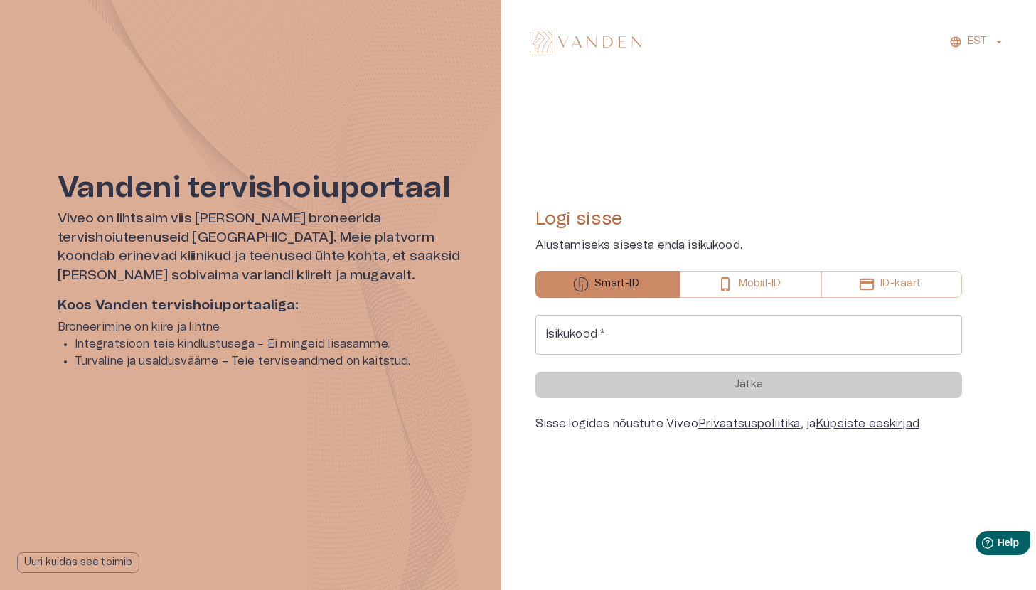
click at [659, 333] on input "Isikukood   *" at bounding box center [748, 335] width 427 height 40
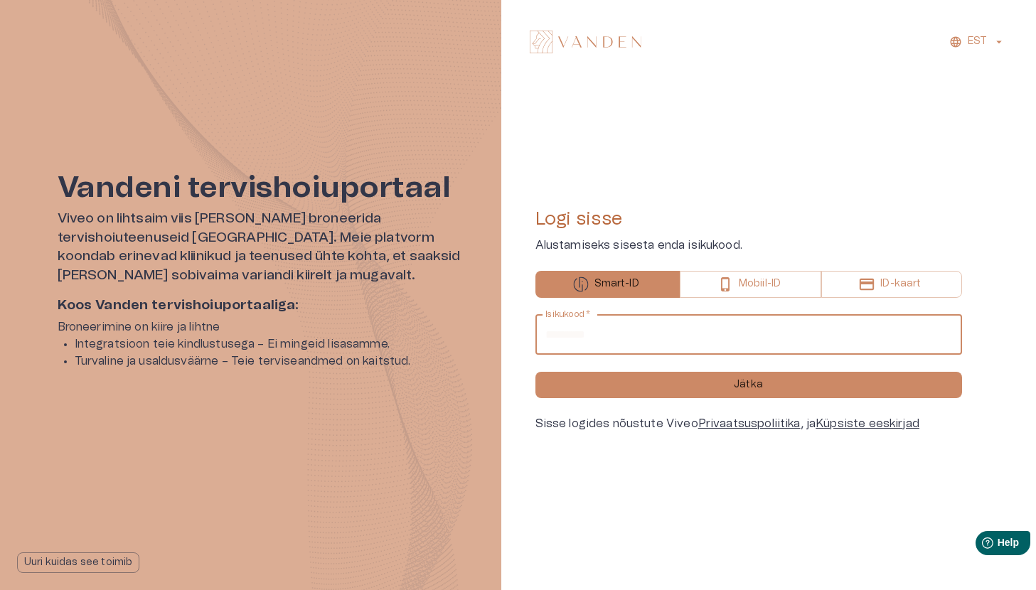
type input "**********"
click at [535, 372] on button "Jätka" at bounding box center [748, 385] width 427 height 26
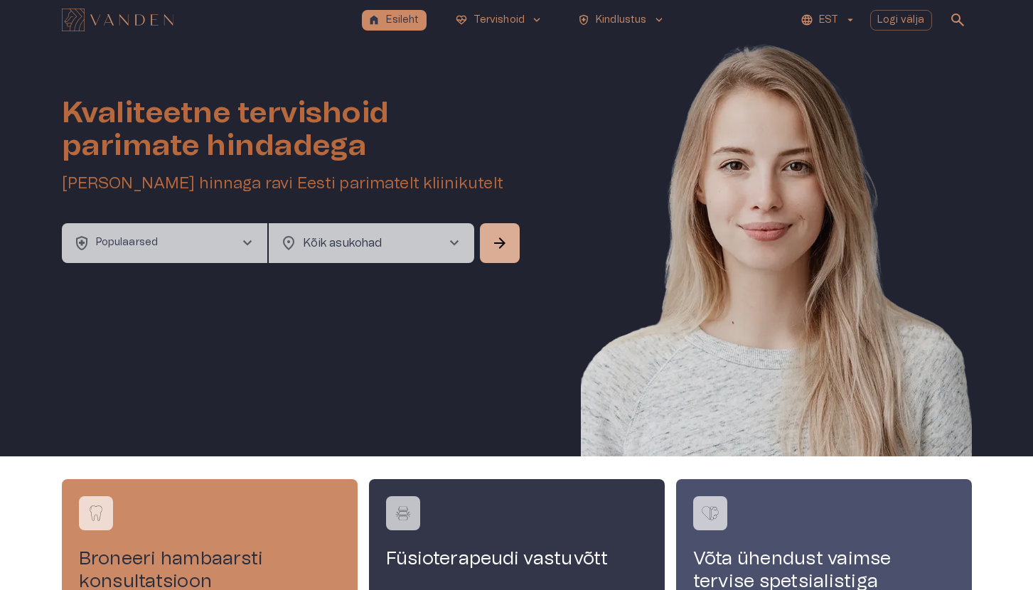
click at [834, 17] on p "EST" at bounding box center [828, 20] width 19 height 15
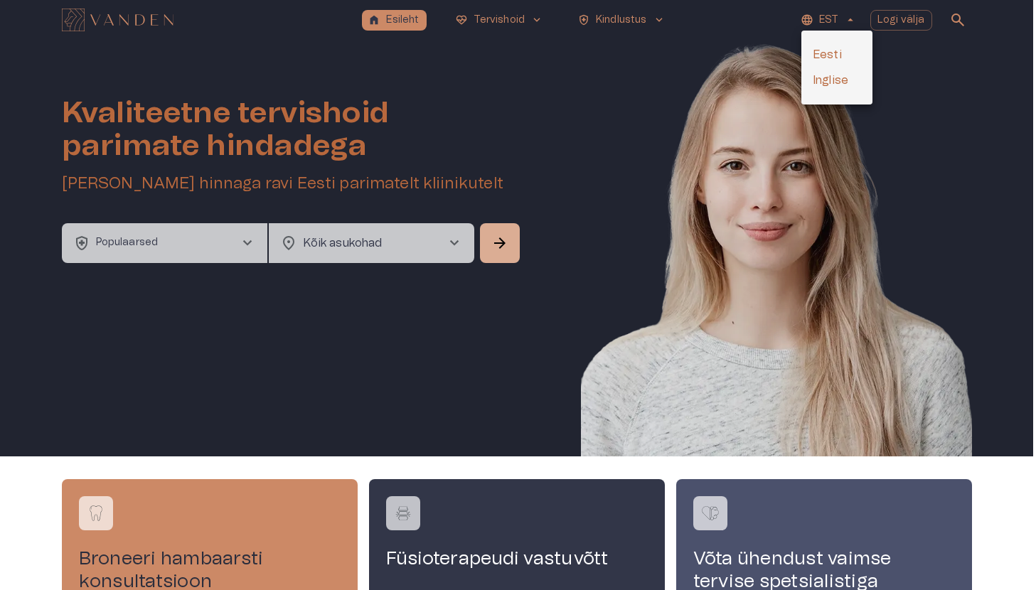
click at [839, 82] on li "Inglise" at bounding box center [836, 81] width 71 height 26
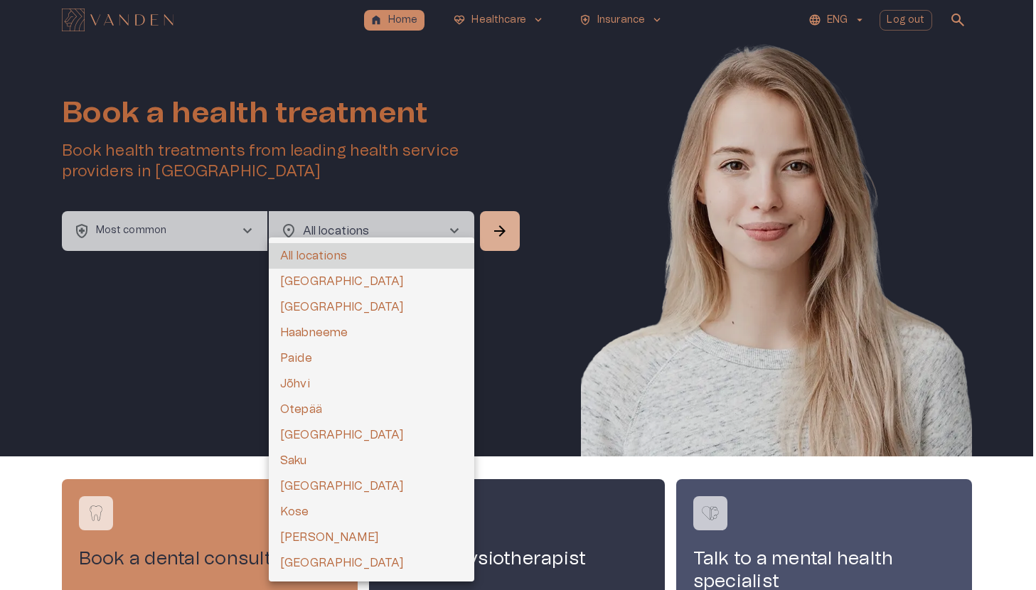
click at [378, 240] on body "home Home ecg_heart Healthcare keyboard_arrow_down health_and_safety Insurance …" at bounding box center [518, 295] width 1036 height 590
click at [343, 272] on li "[GEOGRAPHIC_DATA]" at bounding box center [372, 282] width 206 height 26
type input "**********"
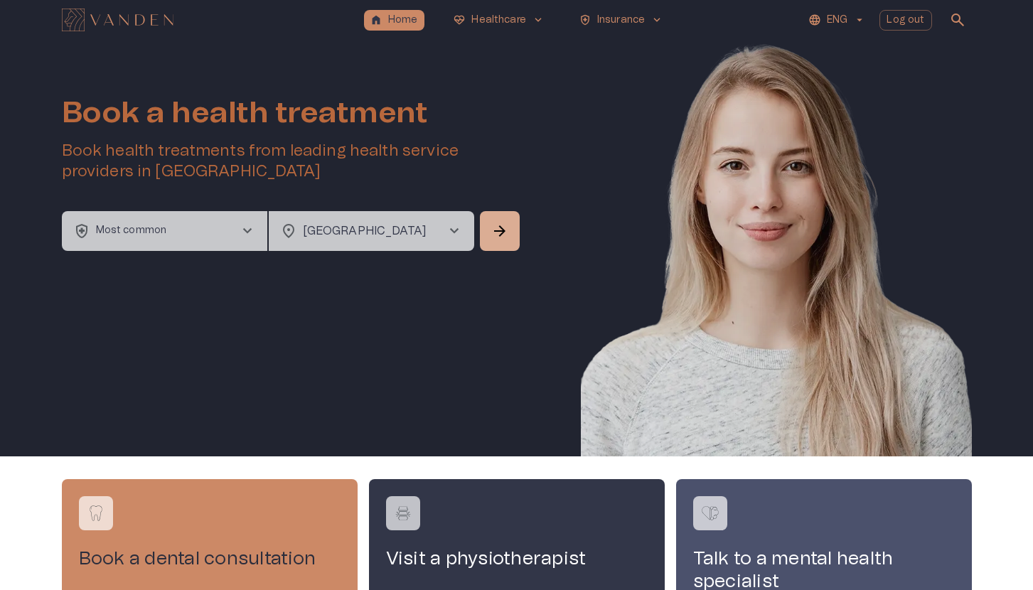
click at [223, 238] on button "health_and_safety Most common chevron_right" at bounding box center [165, 231] width 206 height 40
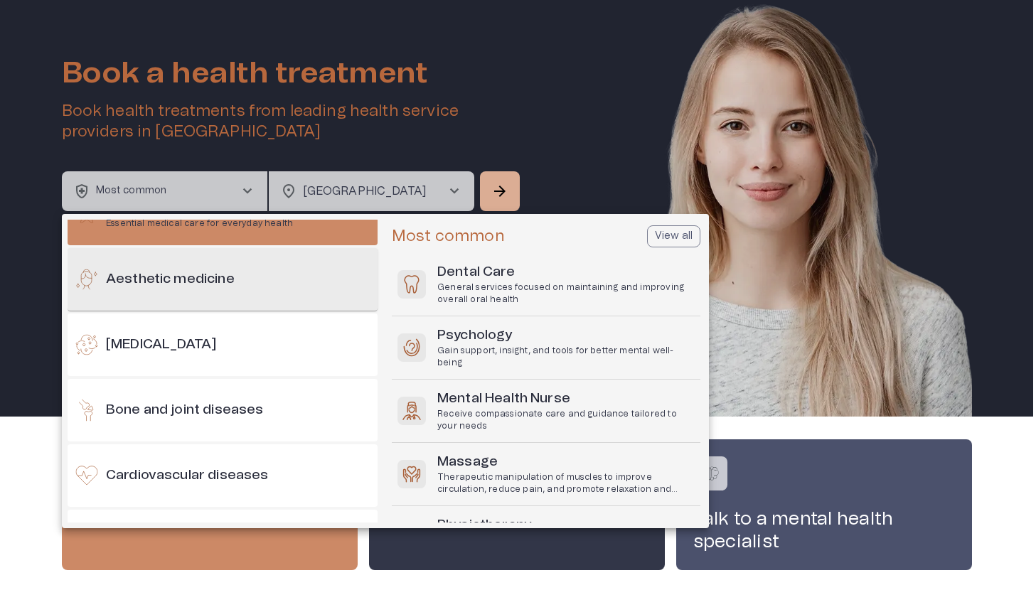
scroll to position [40, 0]
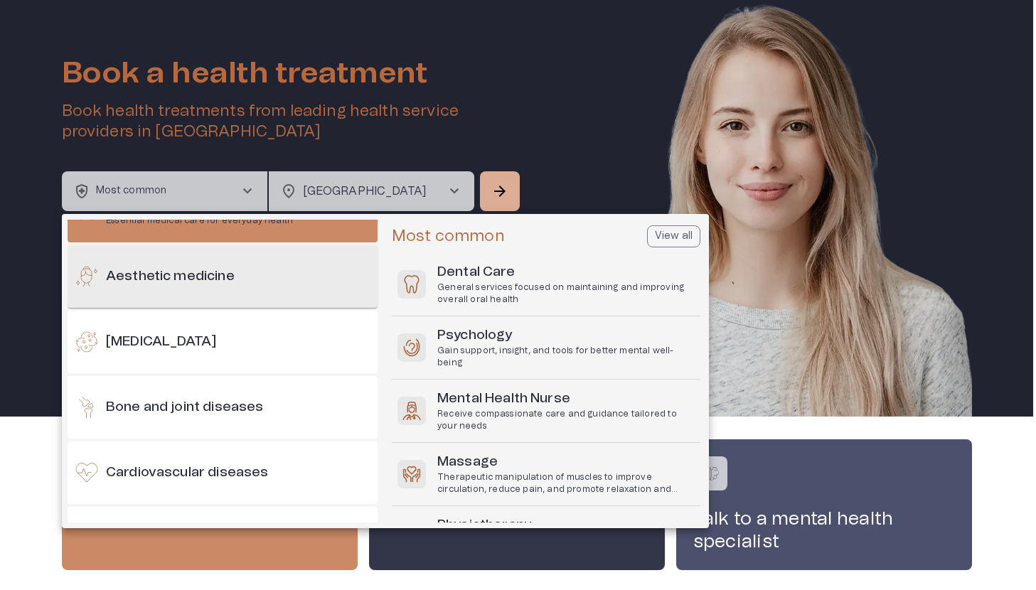
click at [253, 280] on div "Aesthetic medicine" at bounding box center [223, 276] width 310 height 63
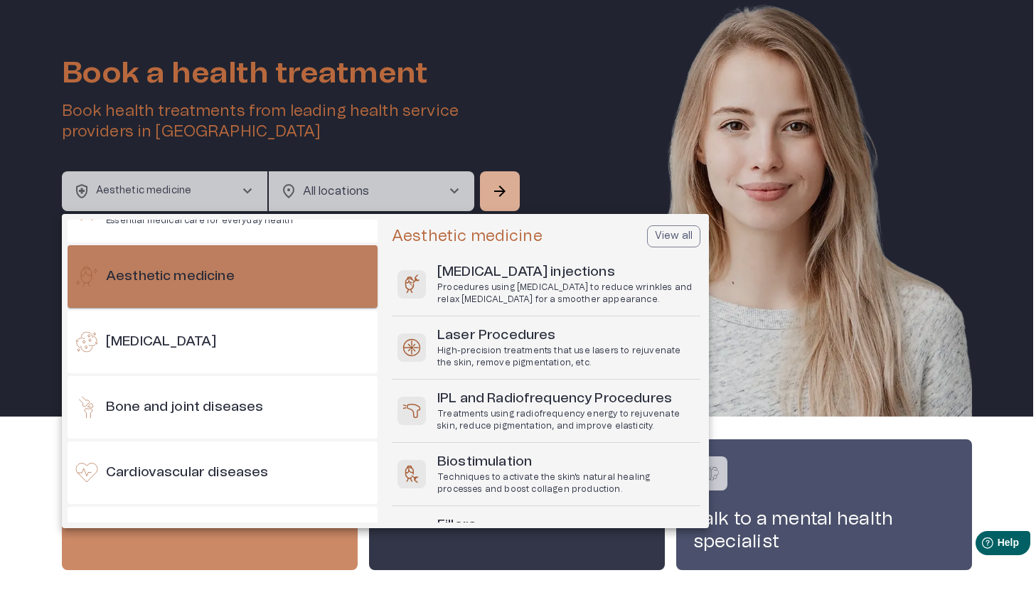
scroll to position [0, 0]
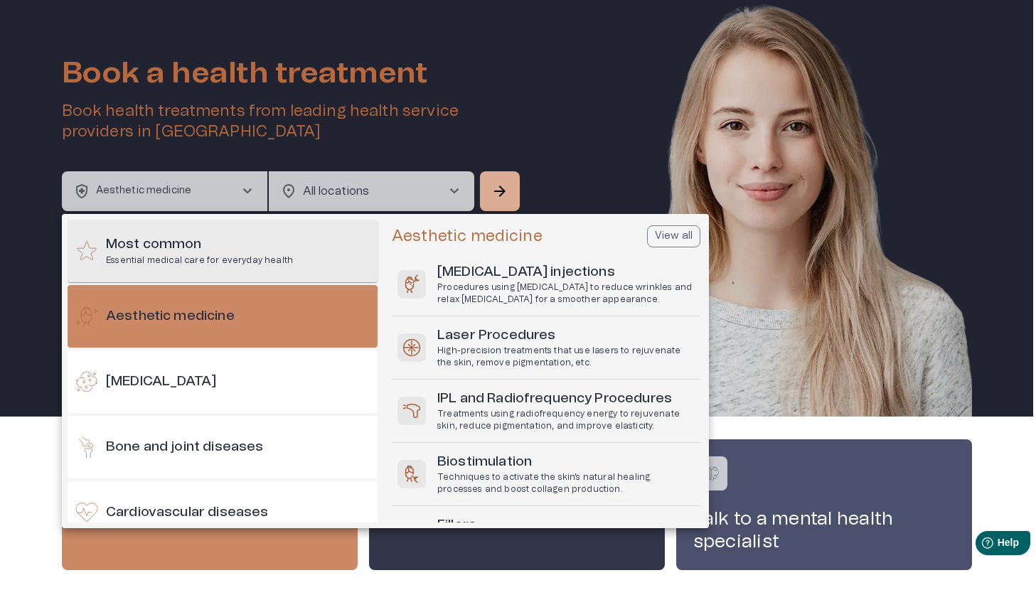
click at [177, 273] on div "Most common Essential medical care for everyday health" at bounding box center [223, 251] width 310 height 63
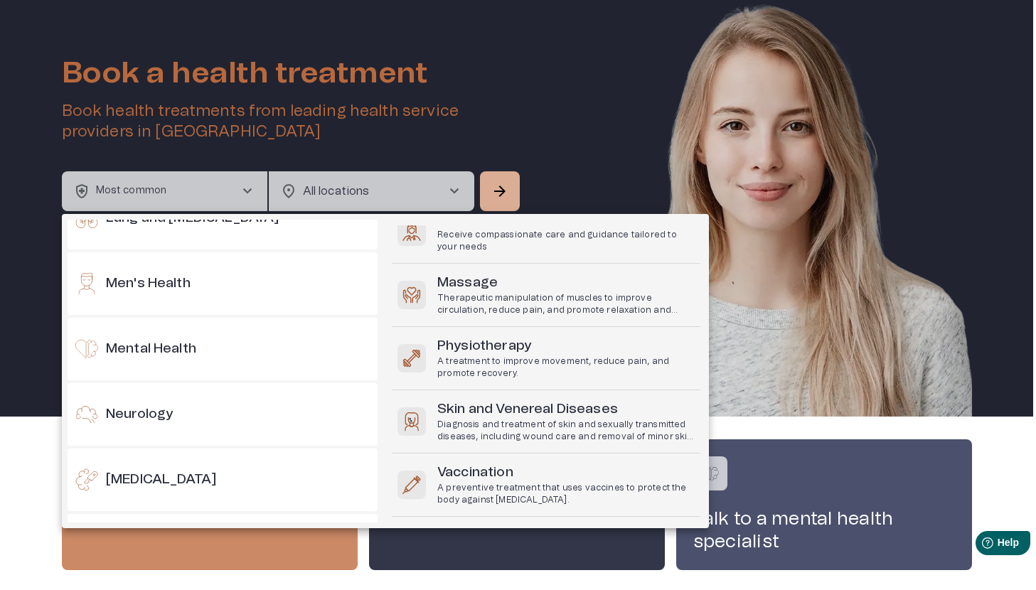
scroll to position [838, 0]
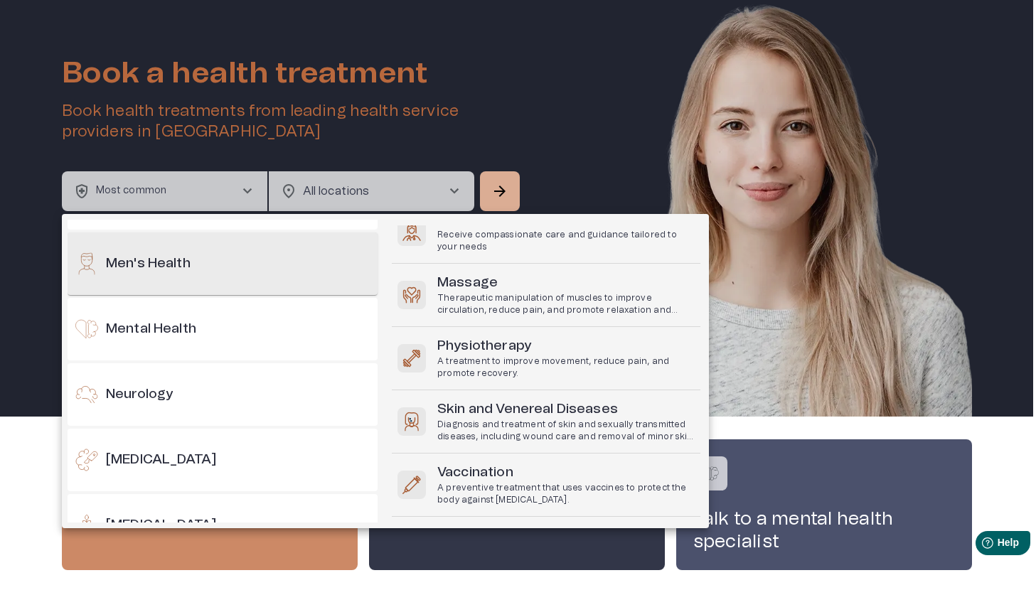
click at [274, 277] on div "Men's Health" at bounding box center [223, 264] width 310 height 63
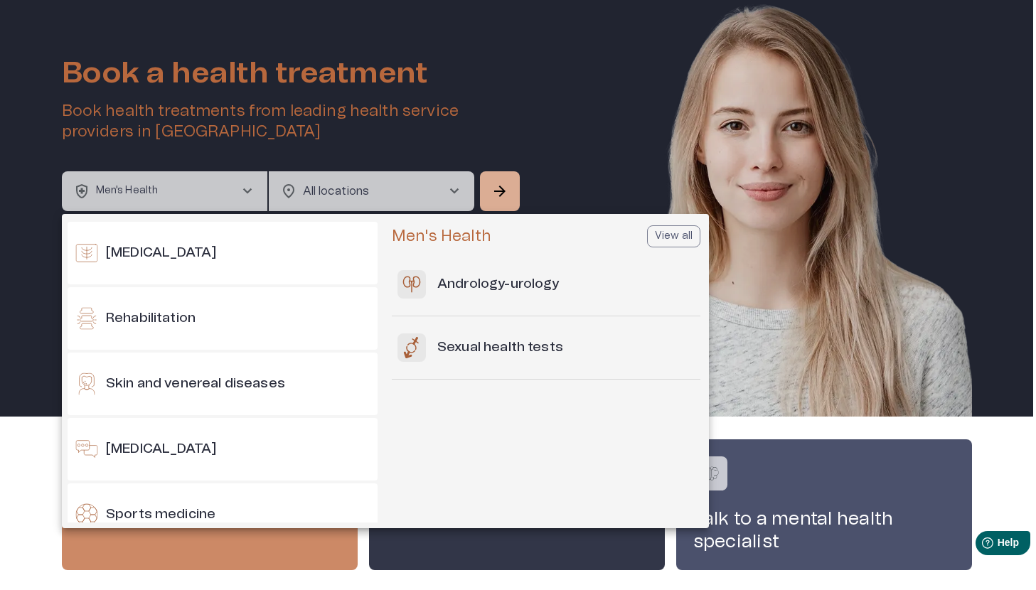
scroll to position [1288, 0]
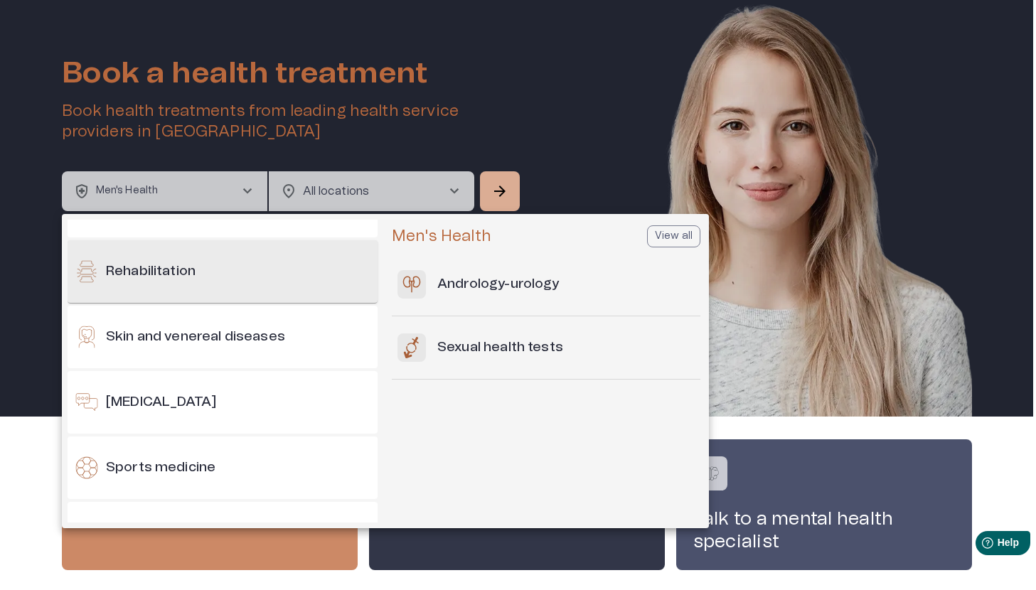
click at [233, 287] on div "Rehabilitation" at bounding box center [223, 271] width 310 height 63
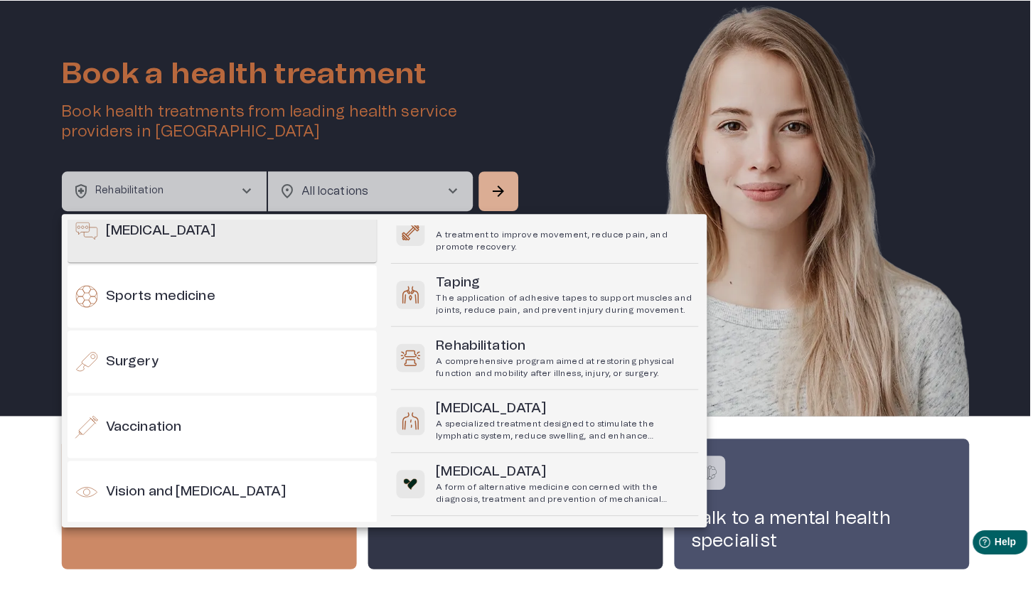
scroll to position [1532, 0]
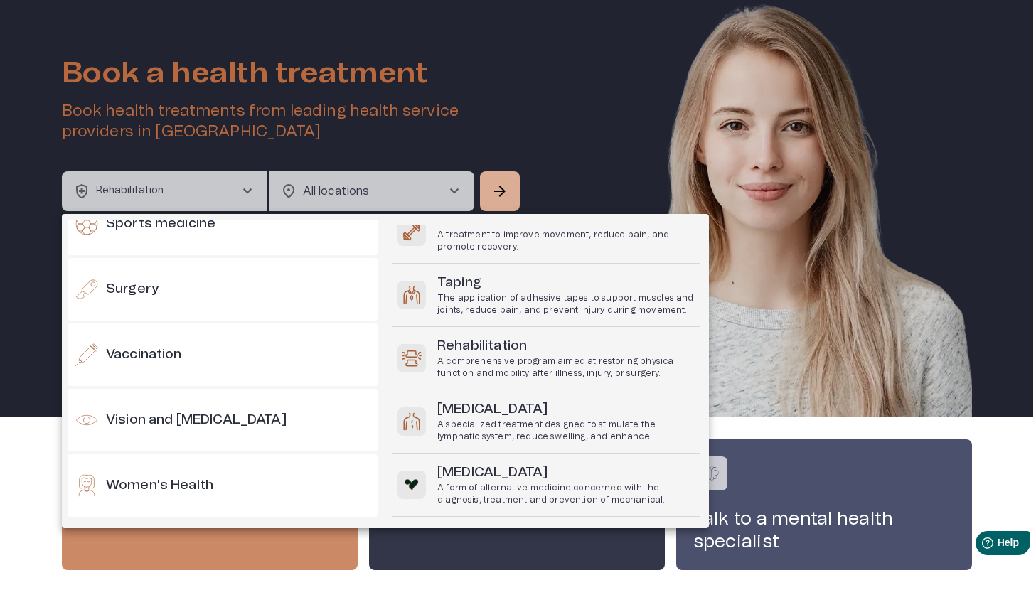
click at [554, 122] on div at bounding box center [518, 295] width 1036 height 590
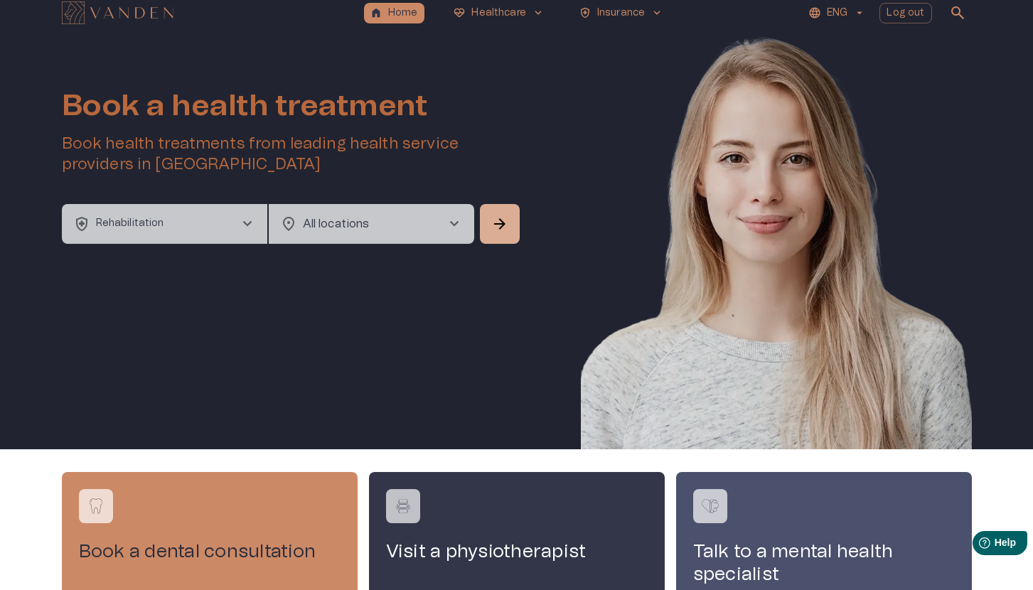
scroll to position [0, 0]
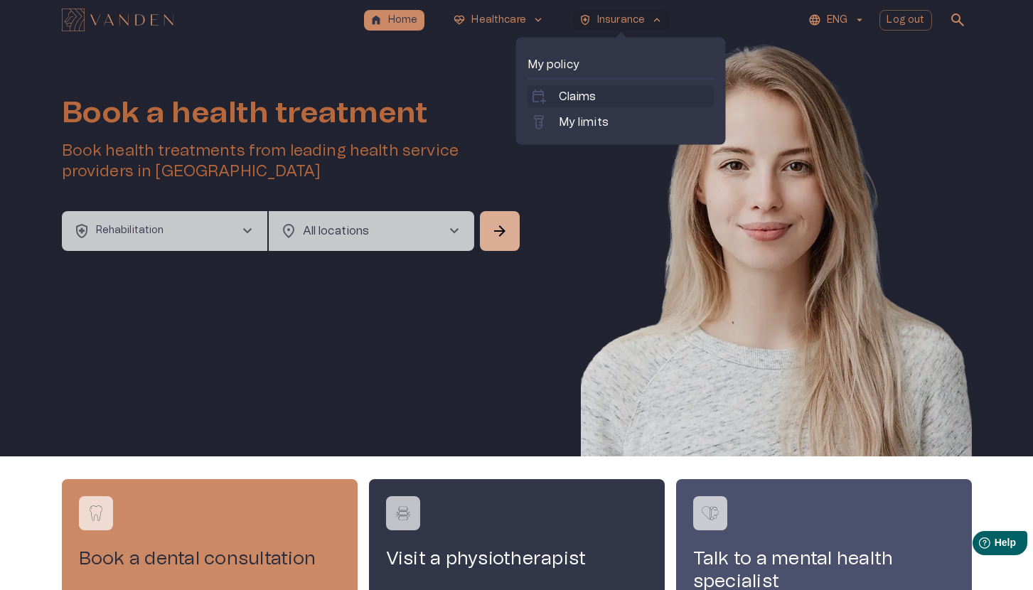
click at [567, 103] on p "Claims" at bounding box center [578, 96] width 38 height 17
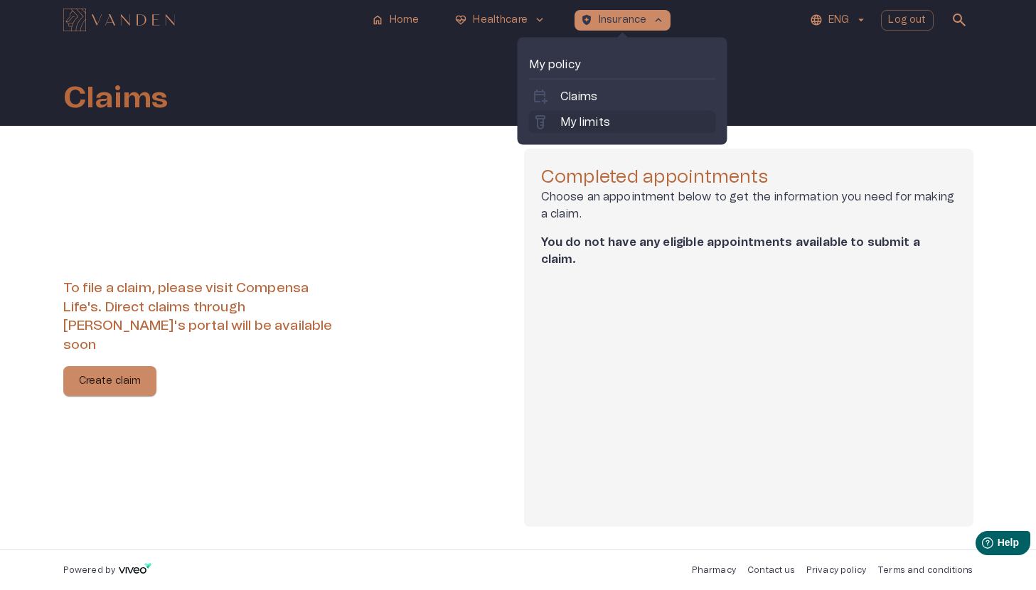
click at [585, 123] on p "My limits" at bounding box center [585, 122] width 50 height 17
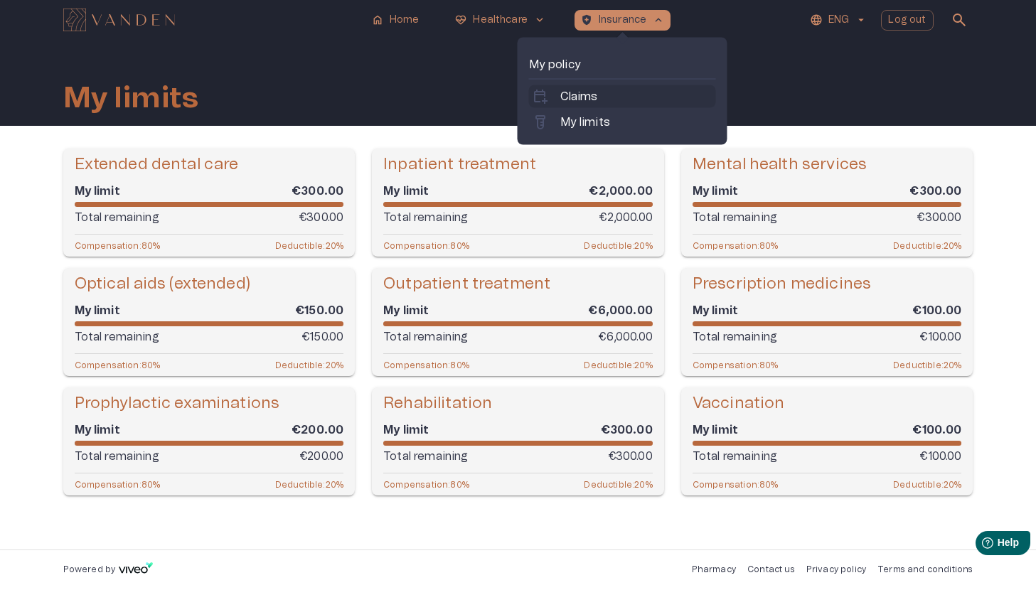
click at [592, 98] on p "Claims" at bounding box center [579, 96] width 38 height 17
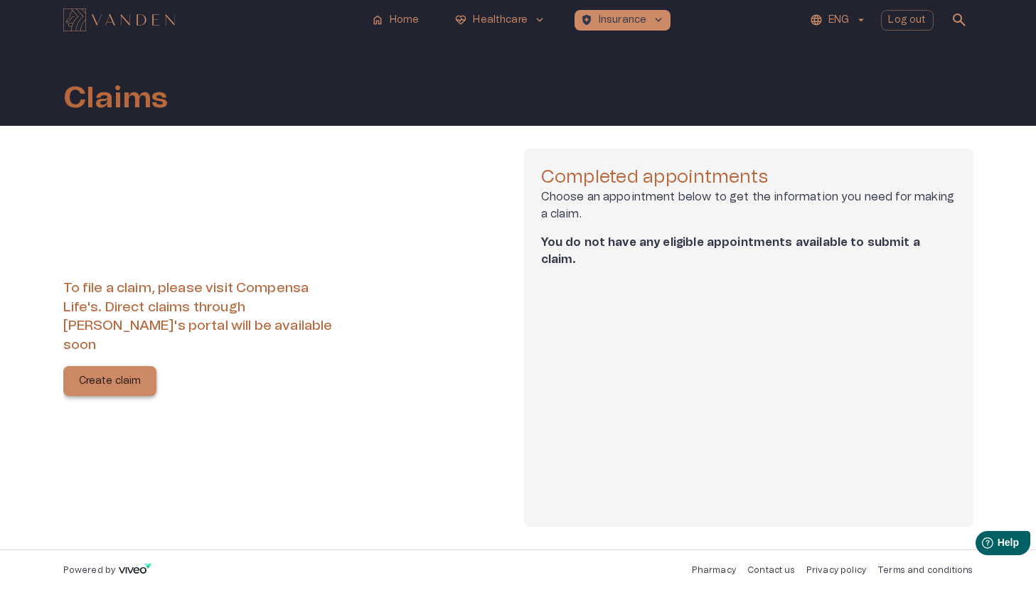
click at [114, 374] on p "Create claim" at bounding box center [110, 381] width 63 height 15
click at [841, 18] on p "ENG" at bounding box center [838, 20] width 21 height 15
click at [783, 56] on div at bounding box center [518, 295] width 1036 height 590
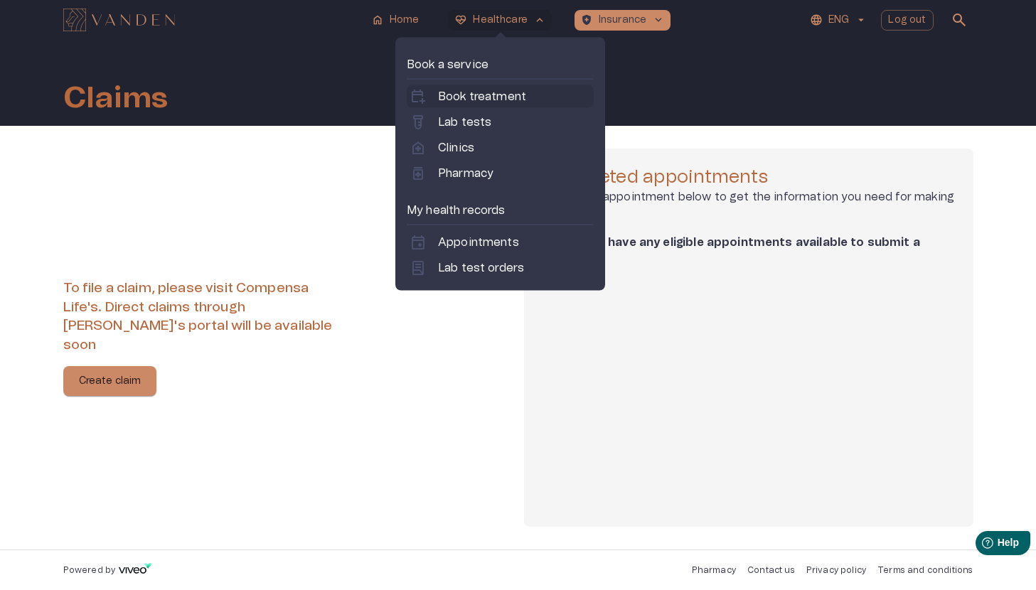
click at [544, 91] on link "calendar_add_on Book treatment" at bounding box center [500, 96] width 181 height 17
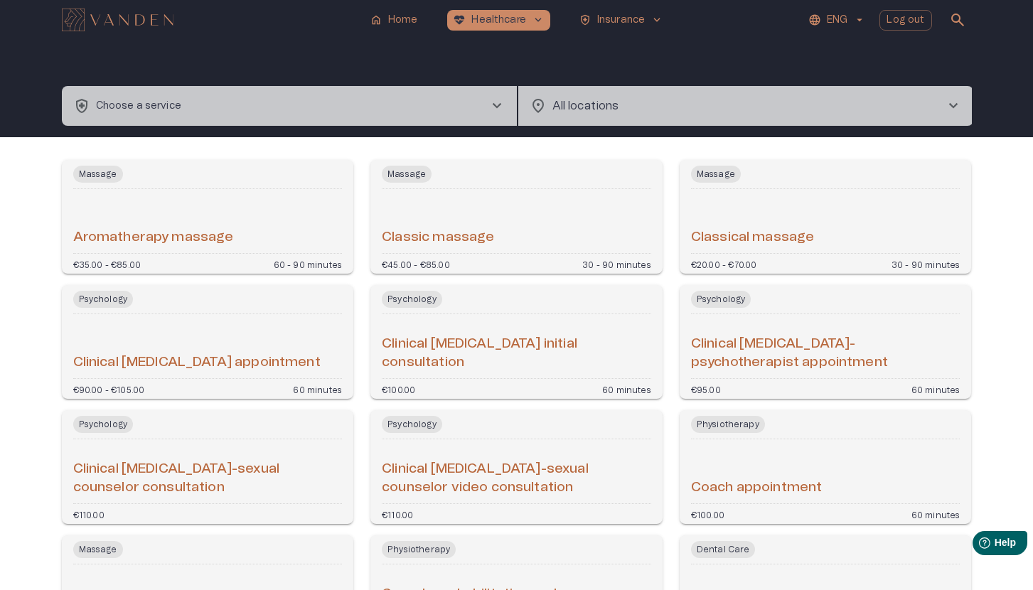
click at [485, 107] on button "health_and_safety Choose a service chevron_right" at bounding box center [289, 106] width 455 height 40
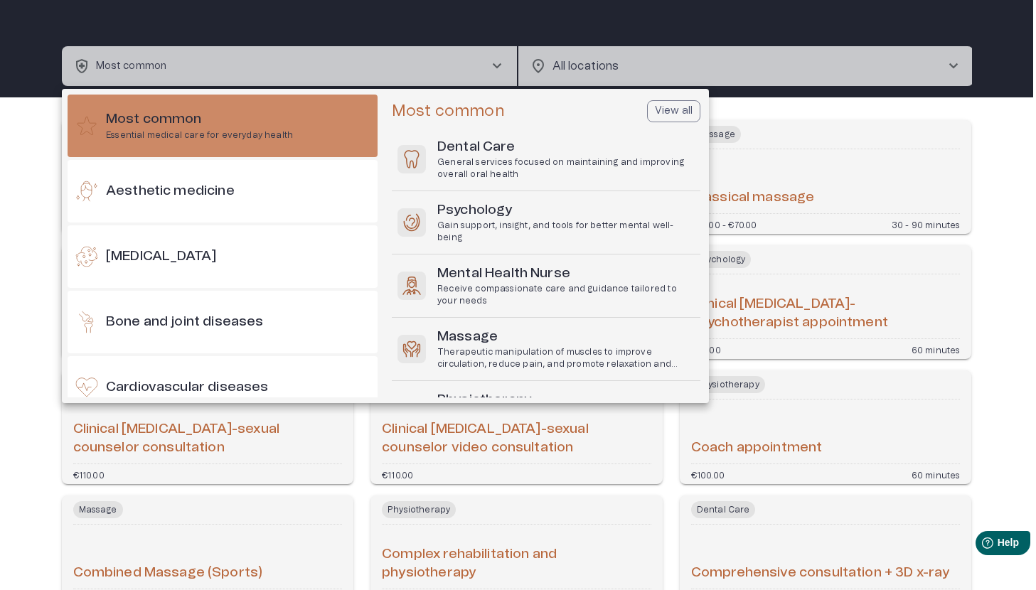
click at [717, 42] on div at bounding box center [518, 295] width 1036 height 590
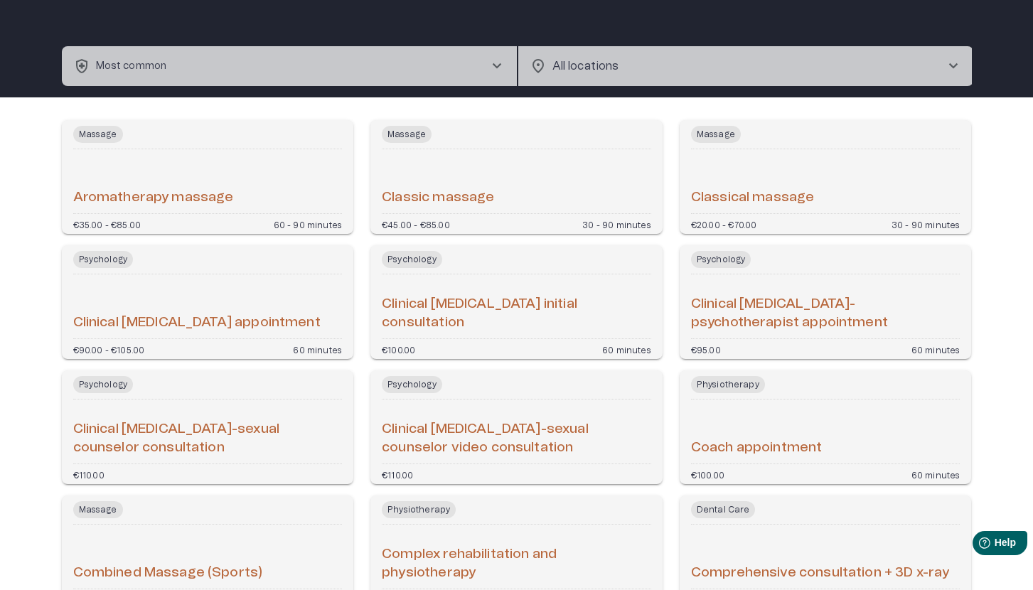
scroll to position [0, 0]
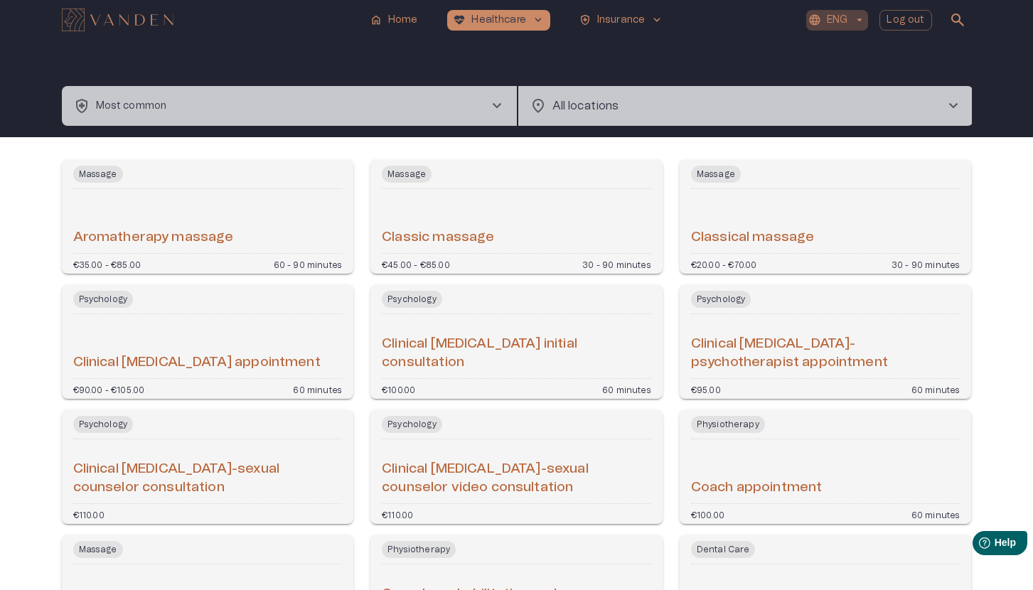
click at [852, 22] on button "ENG" at bounding box center [837, 20] width 62 height 21
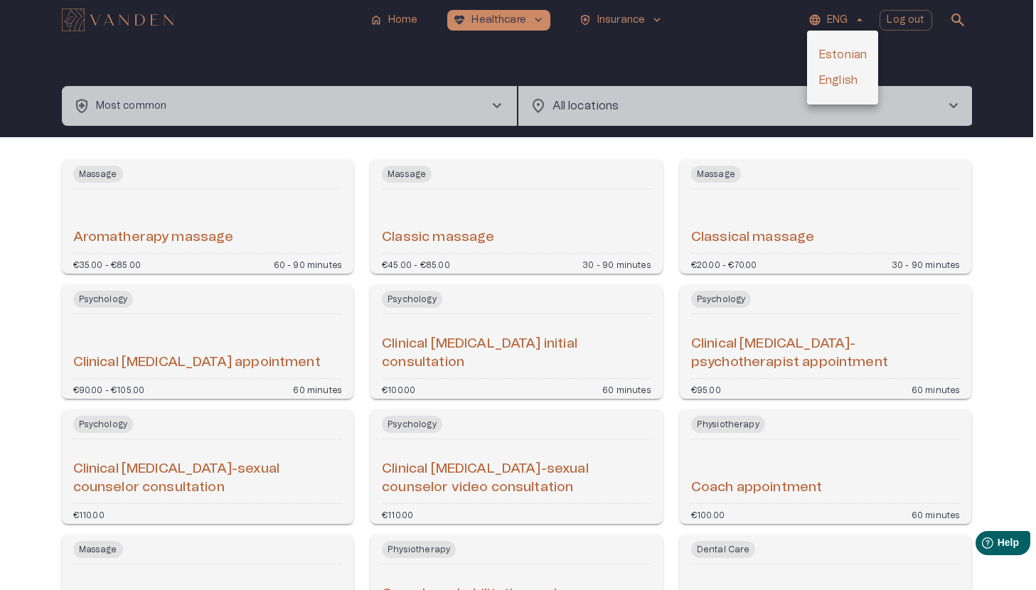
click at [832, 50] on li "Estonian" at bounding box center [842, 55] width 71 height 26
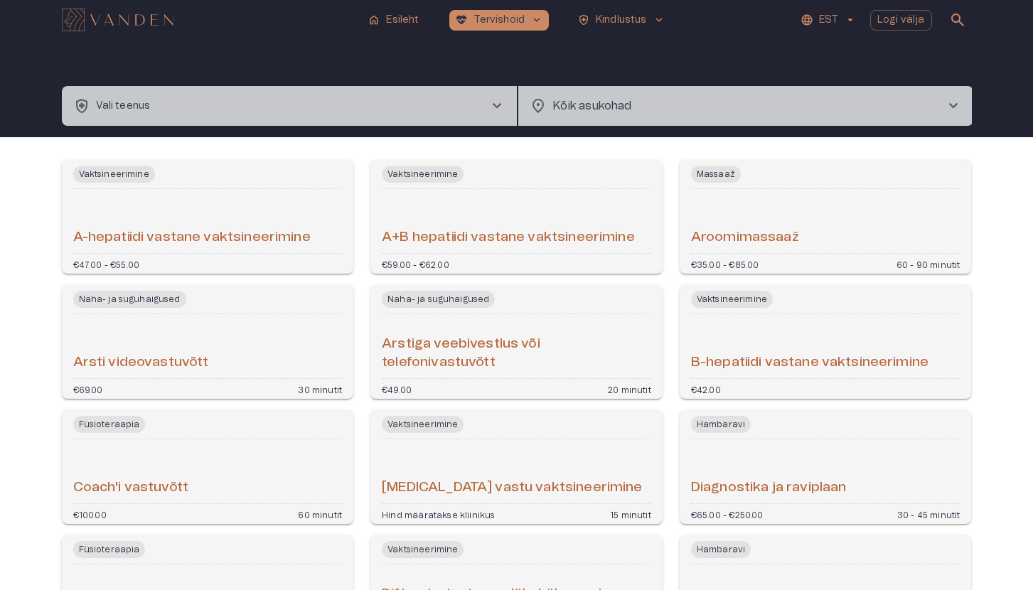
click at [366, 95] on button "health_and_safety Vali teenus chevron_right" at bounding box center [289, 106] width 455 height 40
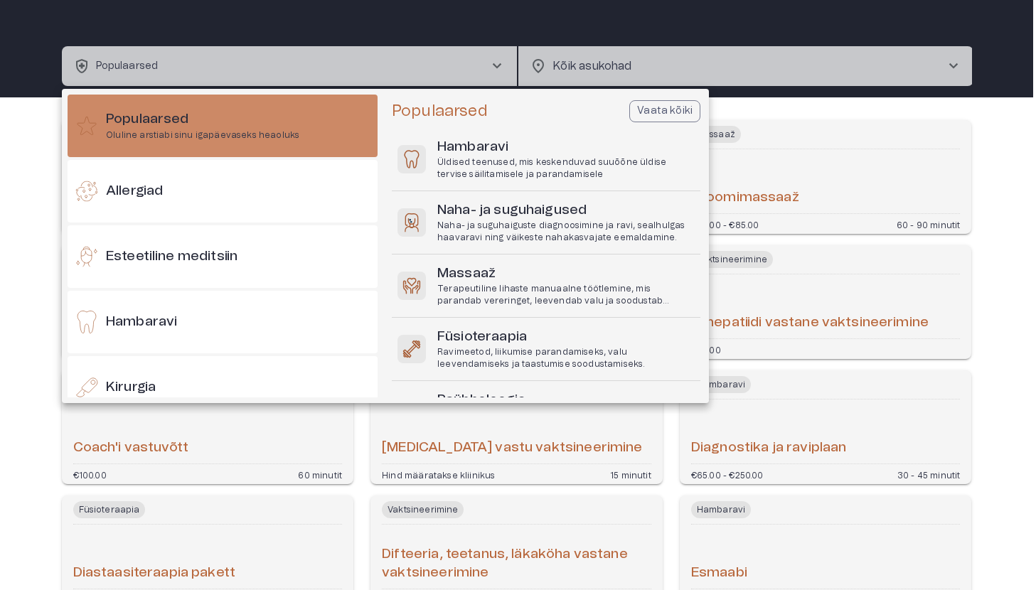
click at [740, 31] on div at bounding box center [518, 295] width 1036 height 590
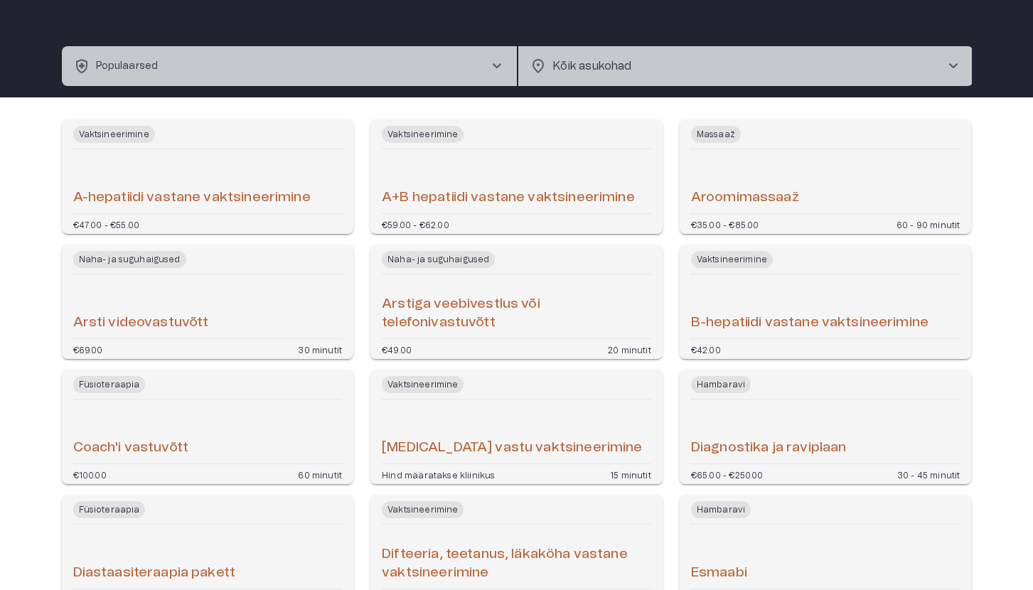
scroll to position [0, 0]
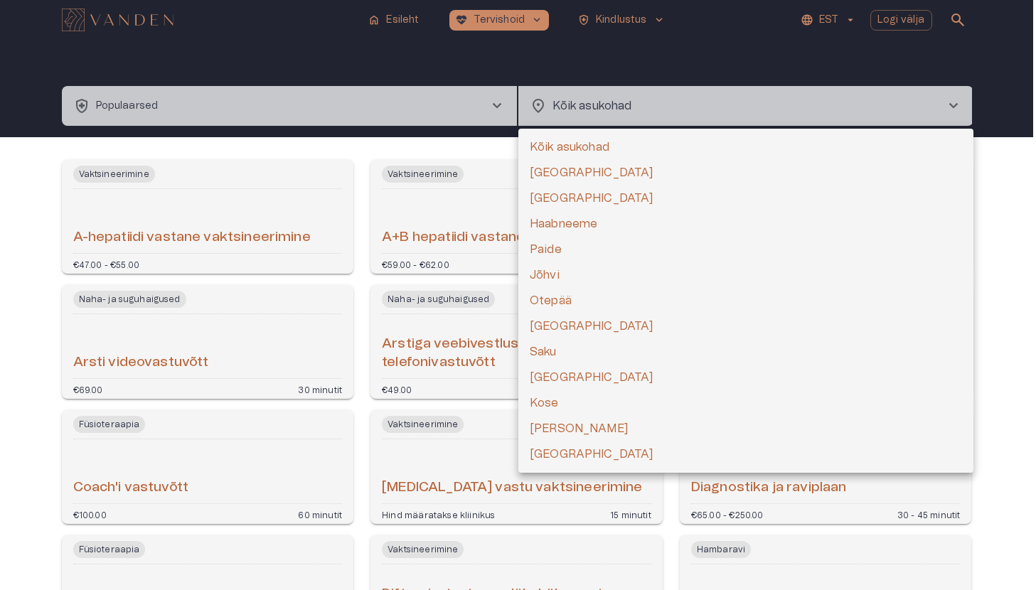
click at [644, 110] on body "home Esileht [MEDICAL_DATA]_heart Tervishoid keyboard_arrow_down health_and_saf…" at bounding box center [518, 295] width 1036 height 590
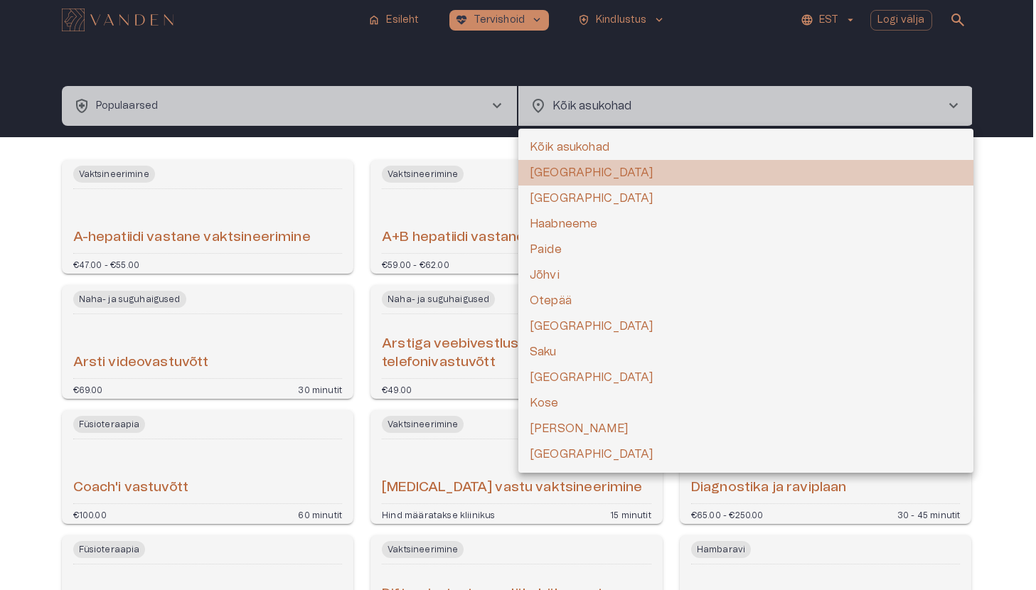
click at [591, 177] on li "[GEOGRAPHIC_DATA]" at bounding box center [745, 173] width 455 height 26
type input "**********"
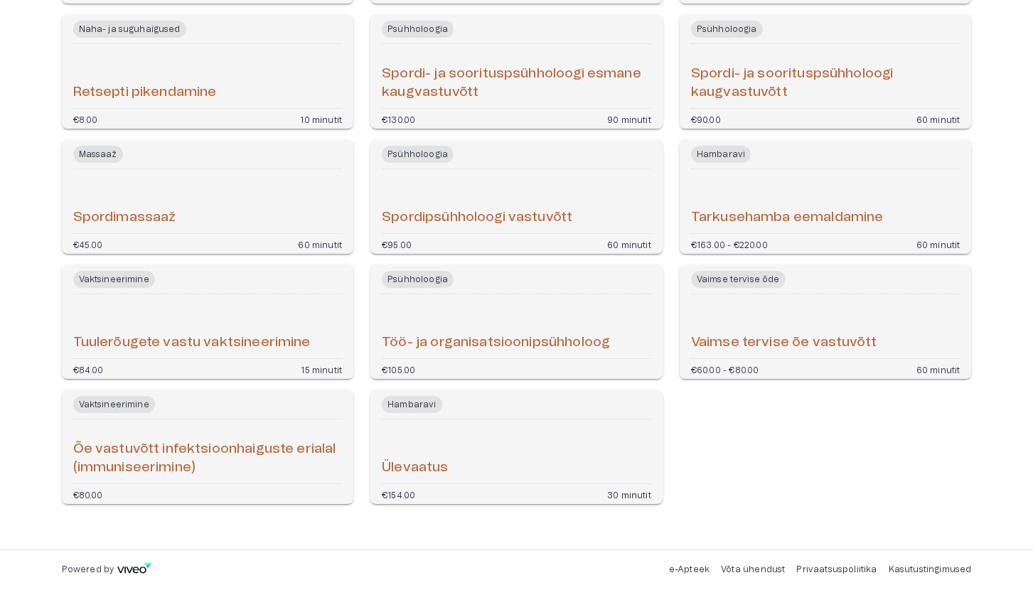
type input "**********"
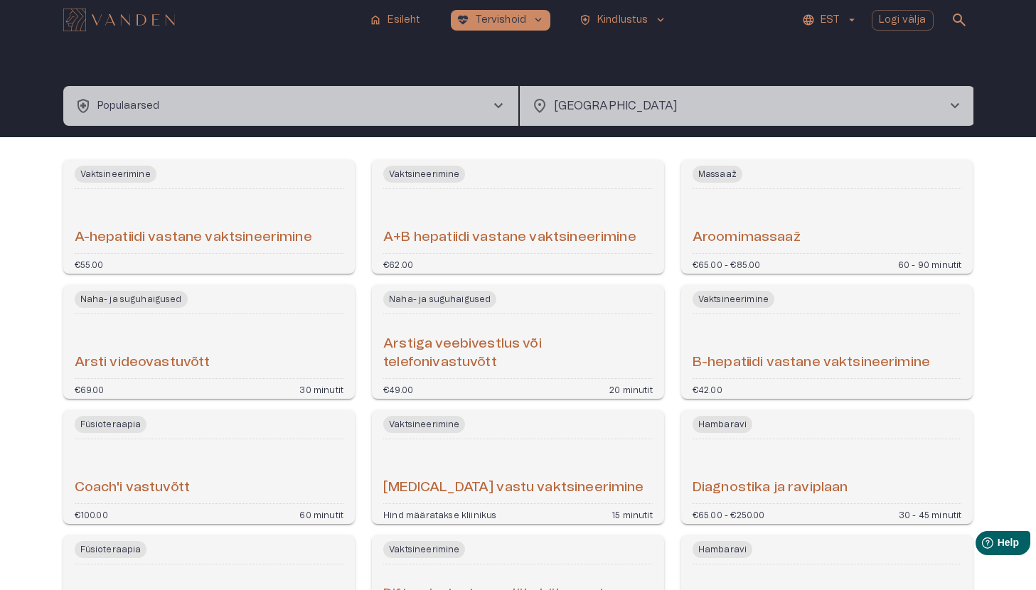
click at [681, 100] on body "**********" at bounding box center [518, 295] width 1036 height 590
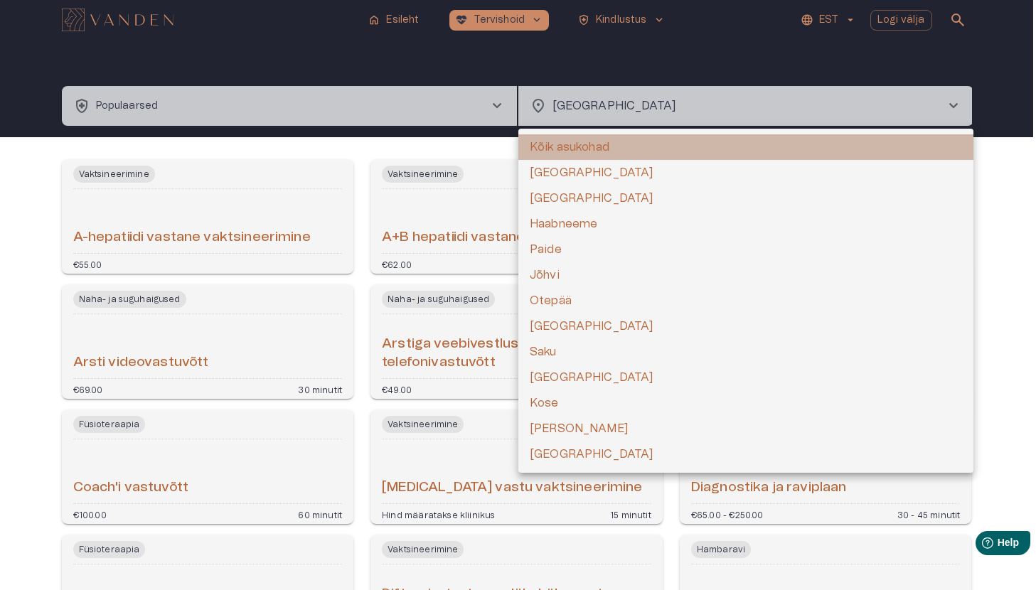
click at [567, 154] on li "Kõik asukohad" at bounding box center [745, 147] width 455 height 26
